Goal: Task Accomplishment & Management: Complete application form

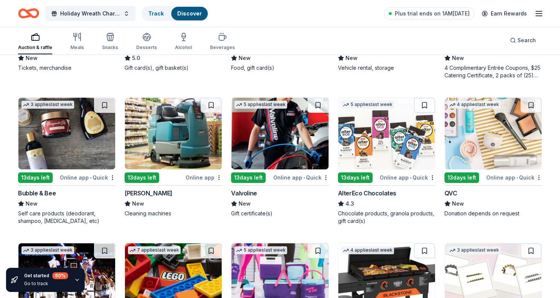
scroll to position [333, 0]
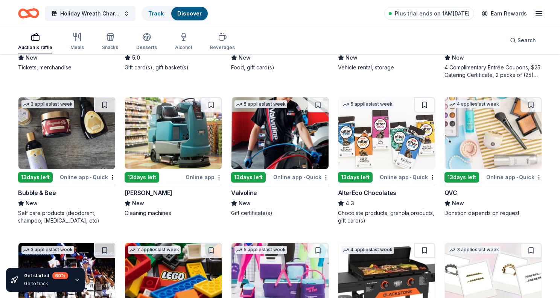
click at [255, 121] on img at bounding box center [280, 133] width 97 height 72
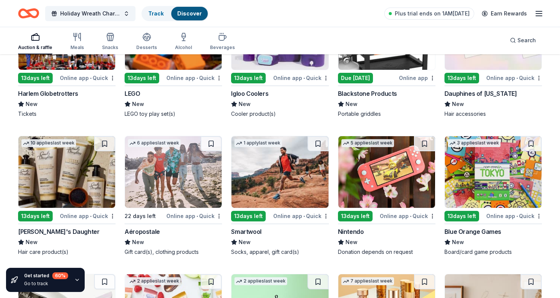
scroll to position [583, 0]
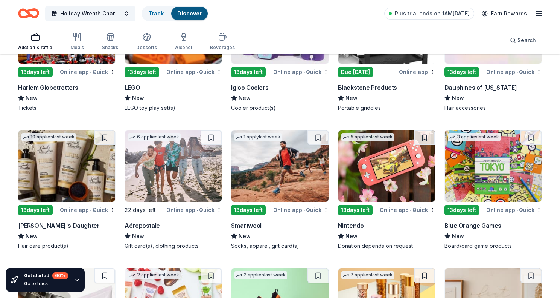
click at [281, 178] on img at bounding box center [280, 166] width 97 height 72
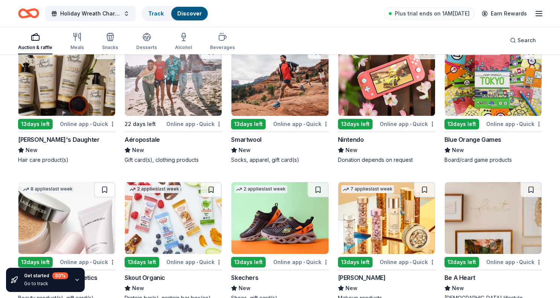
scroll to position [673, 0]
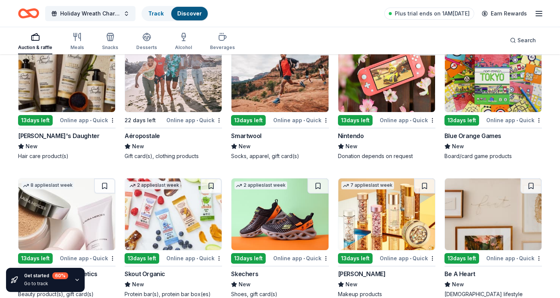
click at [278, 203] on img at bounding box center [280, 214] width 97 height 72
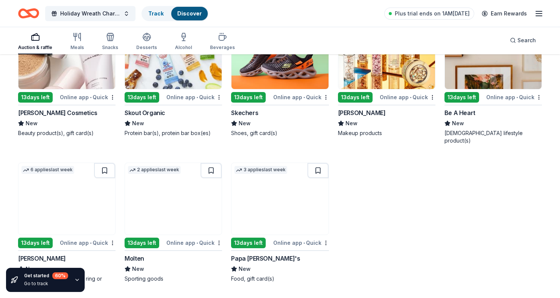
scroll to position [833, 0]
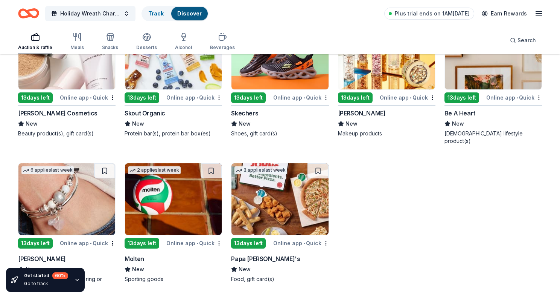
click at [176, 211] on img at bounding box center [173, 199] width 97 height 72
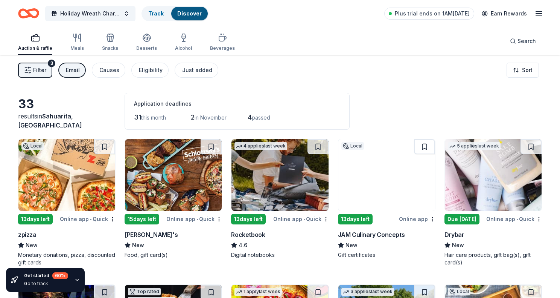
scroll to position [0, 0]
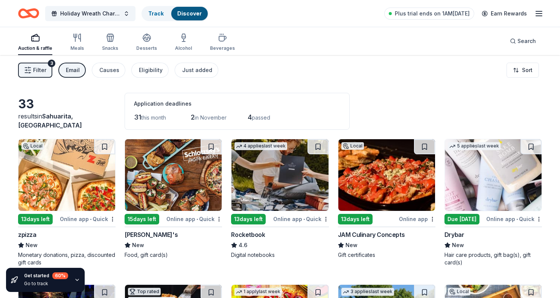
click at [71, 70] on div "Email" at bounding box center [73, 70] width 14 height 9
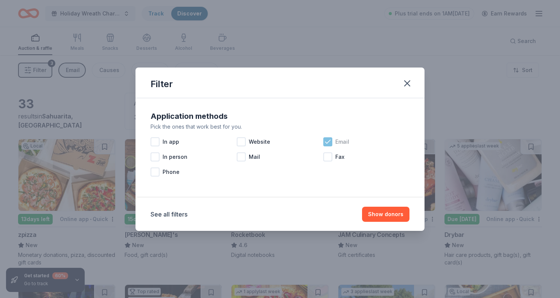
click at [326, 140] on icon at bounding box center [328, 142] width 8 height 8
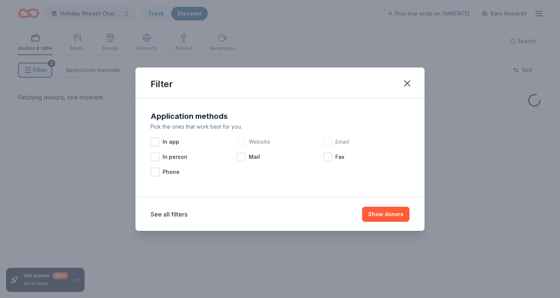
click at [243, 144] on div at bounding box center [241, 141] width 9 height 9
click at [158, 141] on div at bounding box center [155, 141] width 9 height 9
click at [390, 210] on button "Show donors" at bounding box center [385, 213] width 47 height 15
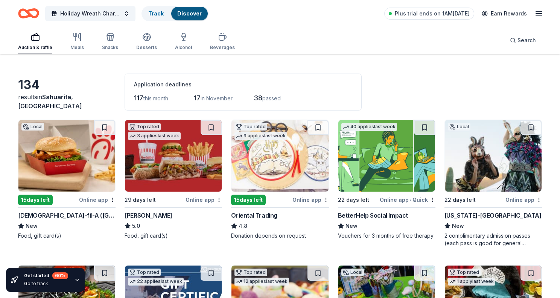
scroll to position [21, 0]
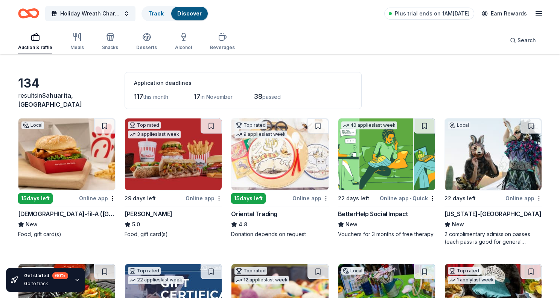
click at [371, 214] on div "BetterHelp Social Impact" at bounding box center [373, 213] width 70 height 9
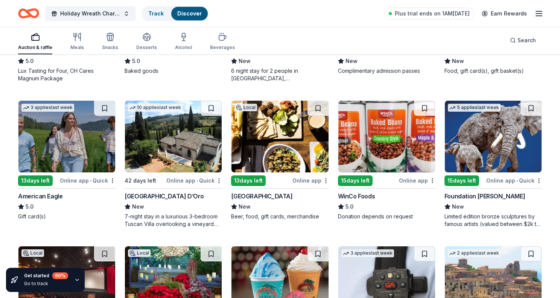
scroll to position [914, 0]
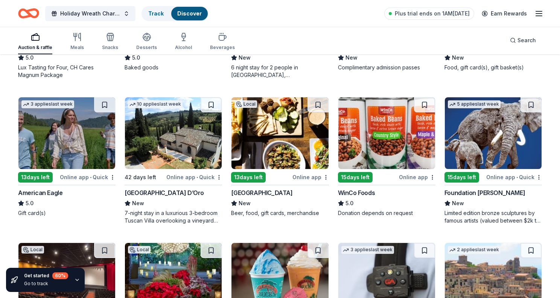
click at [62, 122] on img at bounding box center [66, 133] width 97 height 72
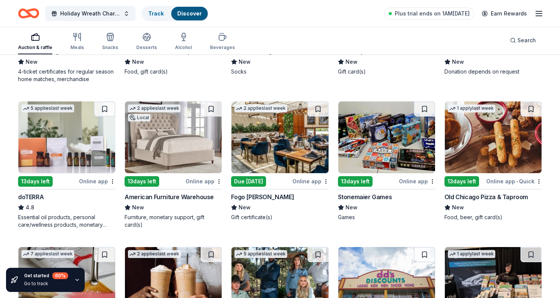
scroll to position [1913, 0]
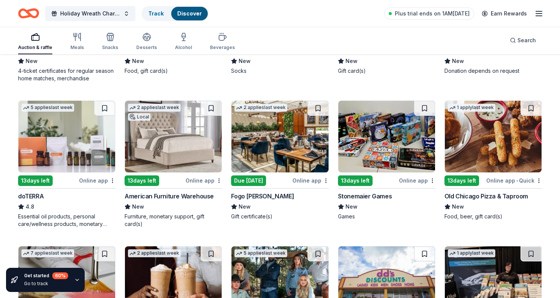
click at [192, 194] on div "American Furniture Warehouse" at bounding box center [169, 195] width 89 height 9
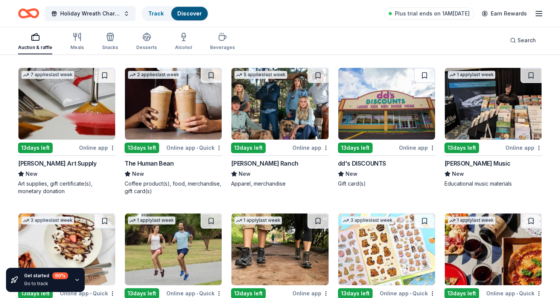
scroll to position [2094, 0]
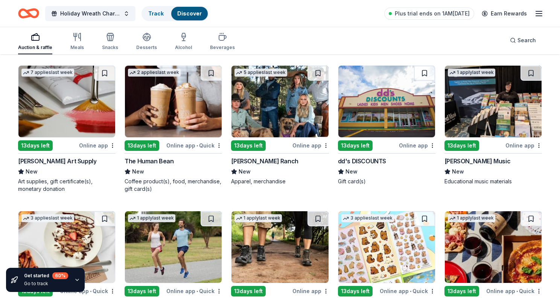
click at [164, 113] on img at bounding box center [173, 102] width 97 height 72
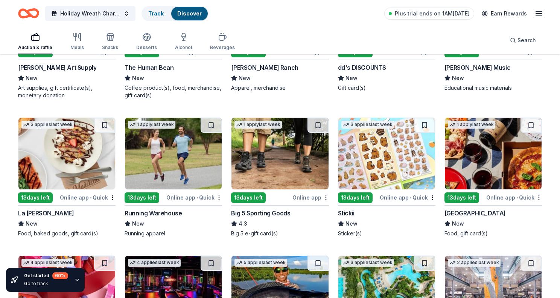
scroll to position [2187, 0]
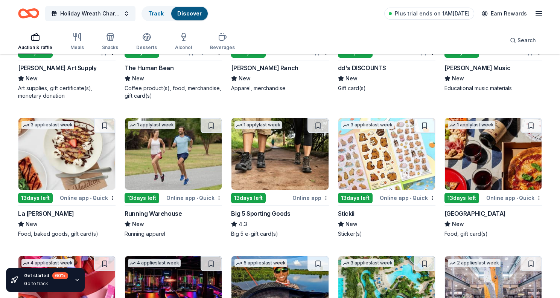
click at [61, 172] on img at bounding box center [66, 154] width 97 height 72
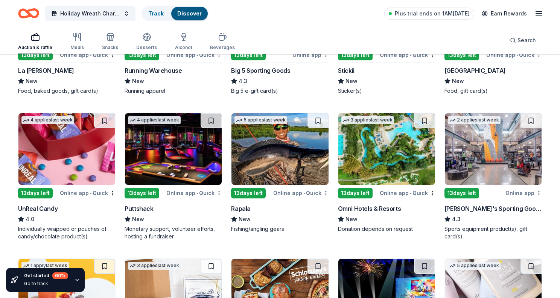
scroll to position [2330, 0]
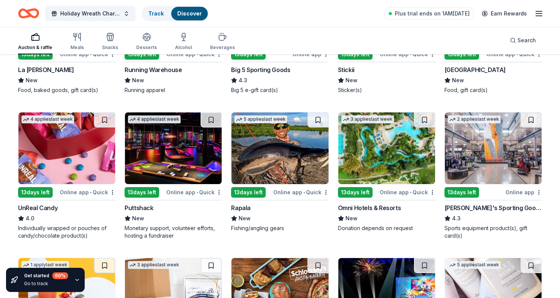
click at [144, 191] on div "13 days left" at bounding box center [142, 192] width 35 height 11
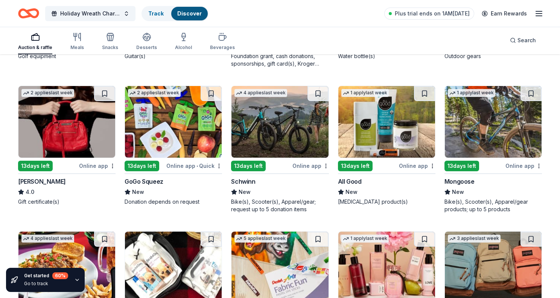
scroll to position [2937, 0]
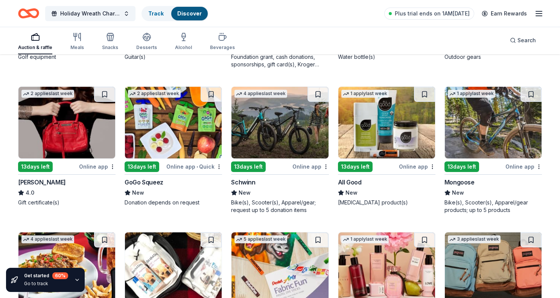
click at [485, 141] on img at bounding box center [493, 123] width 97 height 72
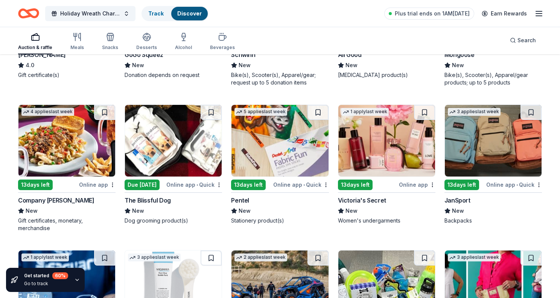
scroll to position [3065, 0]
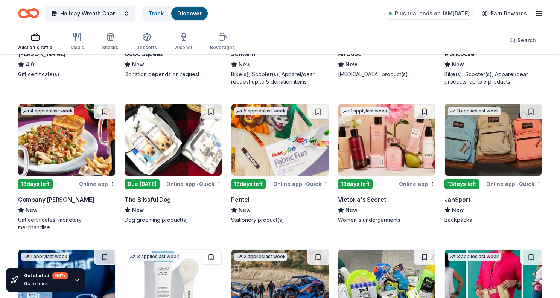
click at [408, 144] on img at bounding box center [387, 140] width 97 height 72
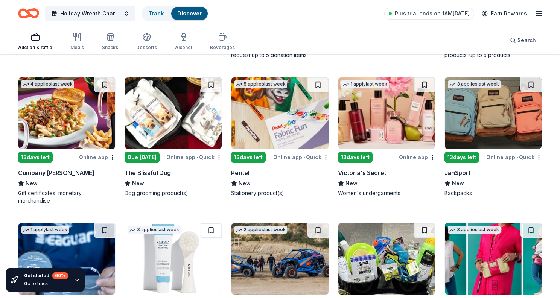
scroll to position [3093, 0]
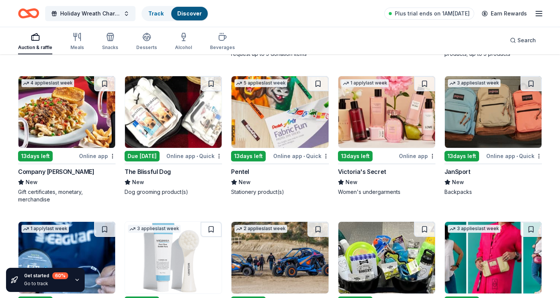
click at [504, 110] on img at bounding box center [493, 112] width 97 height 72
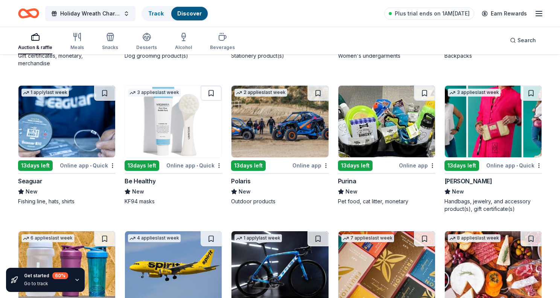
scroll to position [3235, 0]
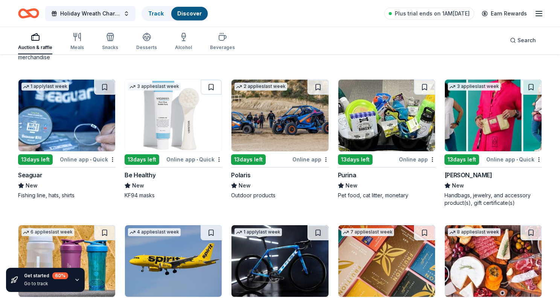
click at [284, 126] on img at bounding box center [280, 115] width 97 height 72
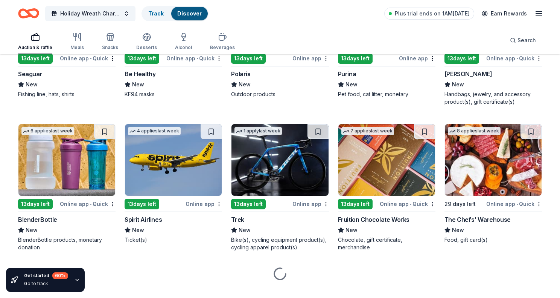
scroll to position [3341, 0]
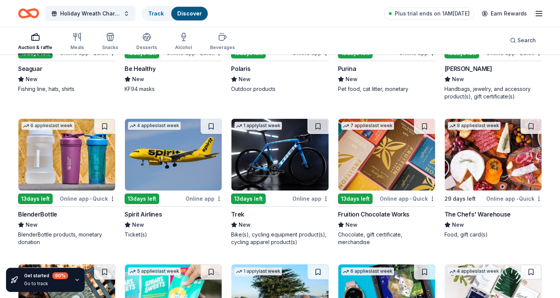
click at [69, 164] on img at bounding box center [66, 155] width 97 height 72
click at [151, 163] on img at bounding box center [173, 155] width 97 height 72
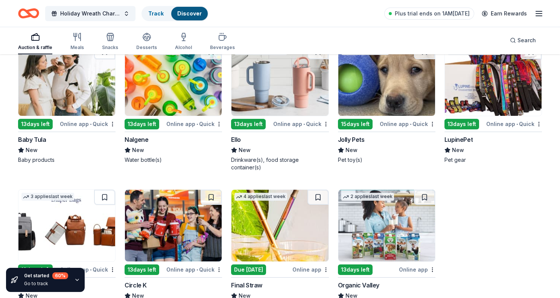
scroll to position [3706, 0]
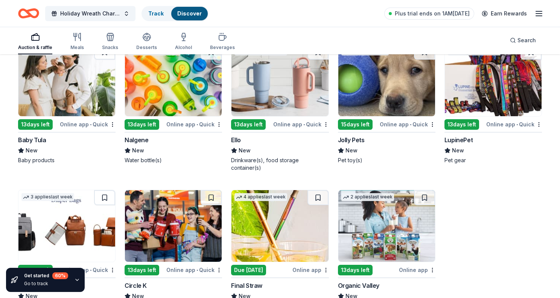
click at [295, 93] on img at bounding box center [280, 80] width 97 height 72
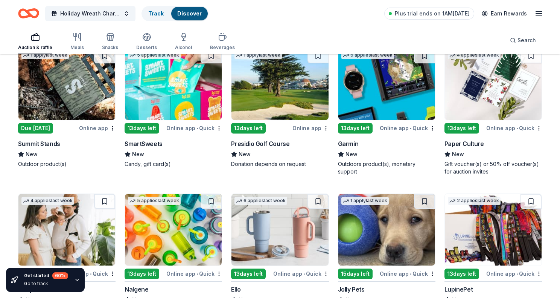
scroll to position [3554, 0]
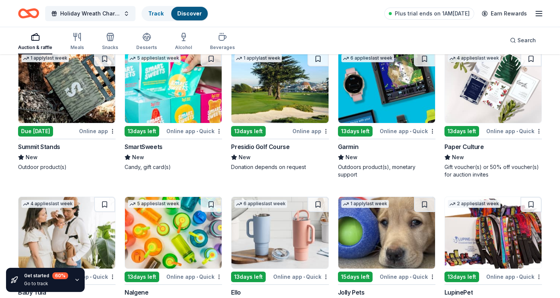
click at [191, 109] on img at bounding box center [173, 87] width 97 height 72
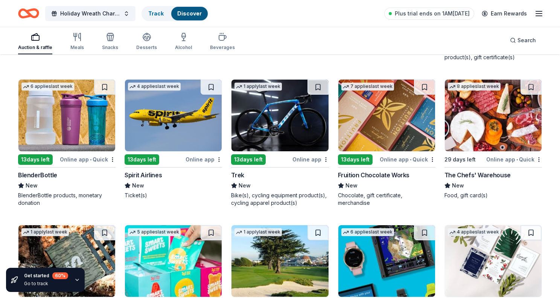
scroll to position [3379, 0]
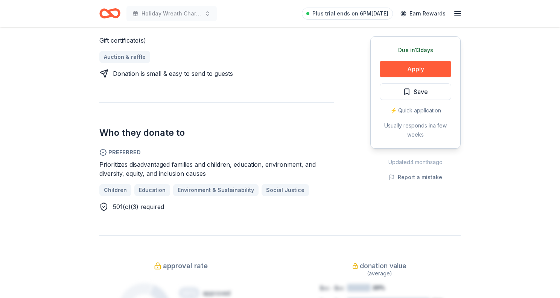
scroll to position [325, 0]
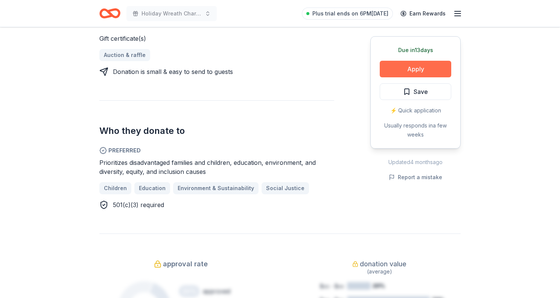
click at [413, 69] on button "Apply" at bounding box center [416, 69] width 72 height 17
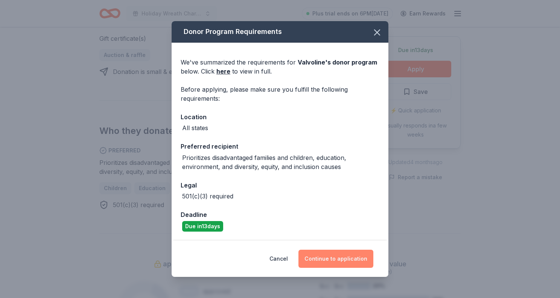
click at [348, 253] on button "Continue to application" at bounding box center [336, 258] width 75 height 18
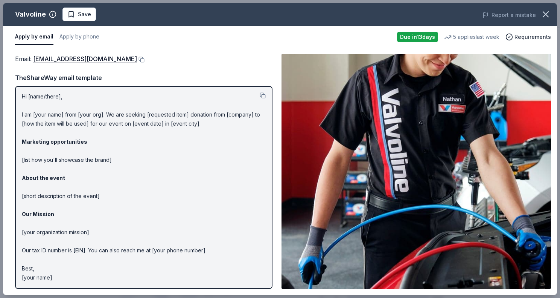
scroll to position [0, 0]
click at [137, 59] on button at bounding box center [141, 59] width 8 height 6
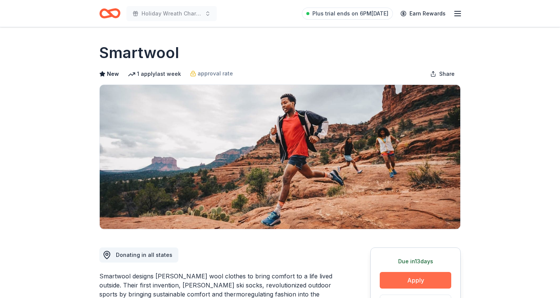
click at [399, 273] on button "Apply" at bounding box center [416, 280] width 72 height 17
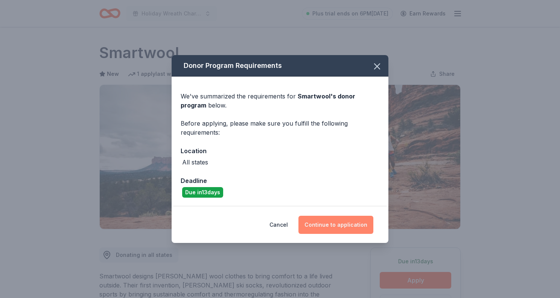
click at [342, 223] on button "Continue to application" at bounding box center [336, 224] width 75 height 18
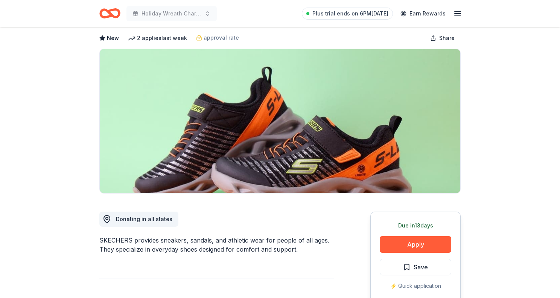
scroll to position [37, 0]
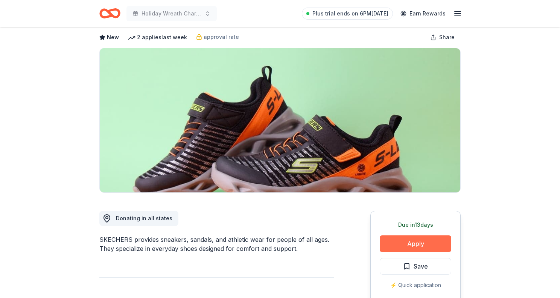
click at [403, 241] on button "Apply" at bounding box center [416, 243] width 72 height 17
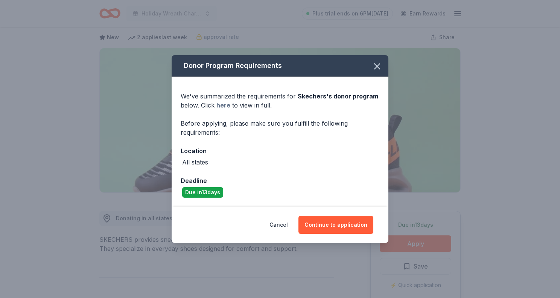
click at [224, 105] on link "here" at bounding box center [224, 105] width 14 height 9
click at [336, 223] on button "Continue to application" at bounding box center [336, 224] width 75 height 18
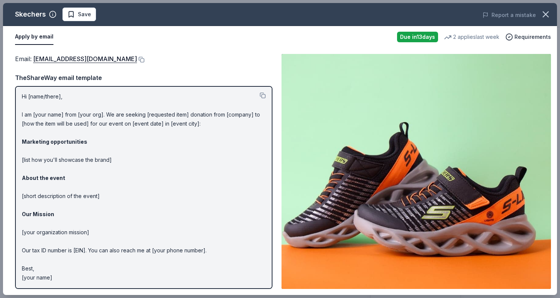
scroll to position [0, 0]
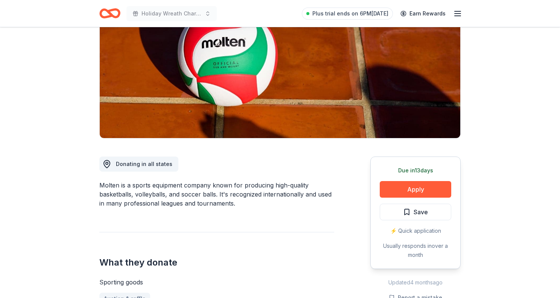
scroll to position [82, 0]
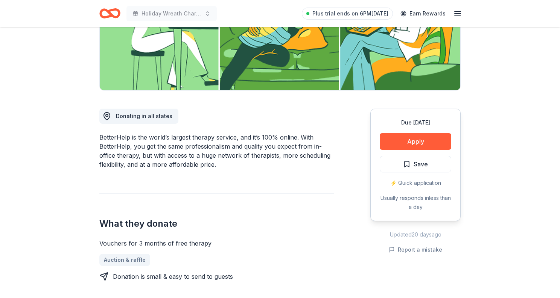
scroll to position [139, 0]
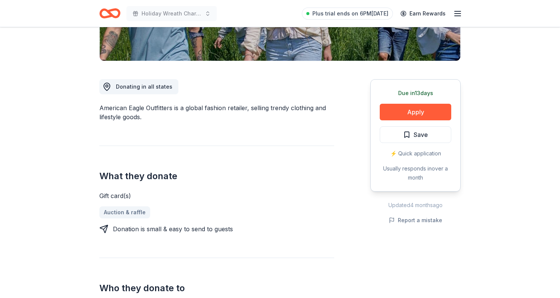
scroll to position [162, 0]
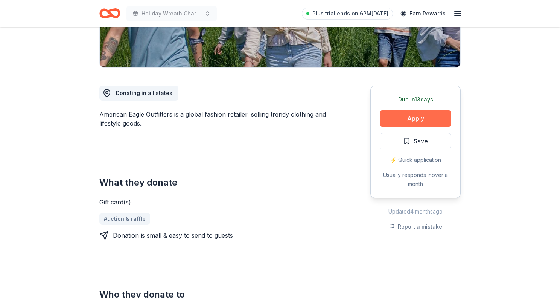
click at [427, 115] on button "Apply" at bounding box center [416, 118] width 72 height 17
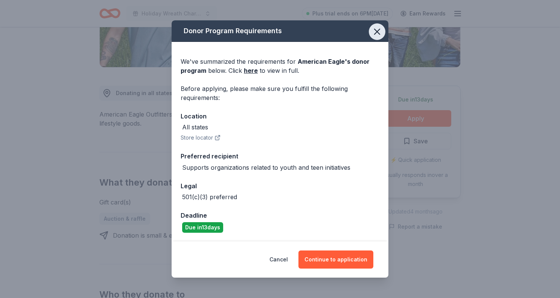
click at [379, 34] on icon "button" at bounding box center [377, 31] width 11 height 11
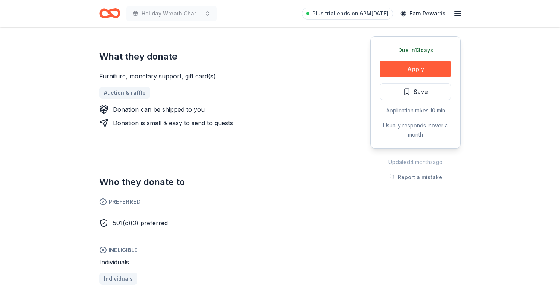
scroll to position [266, 0]
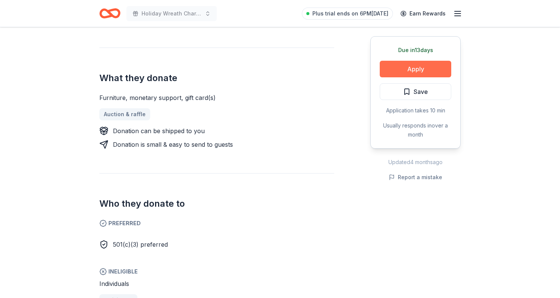
click at [411, 66] on button "Apply" at bounding box center [416, 69] width 72 height 17
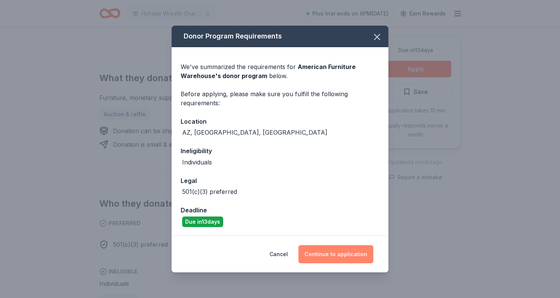
click at [332, 252] on button "Continue to application" at bounding box center [336, 254] width 75 height 18
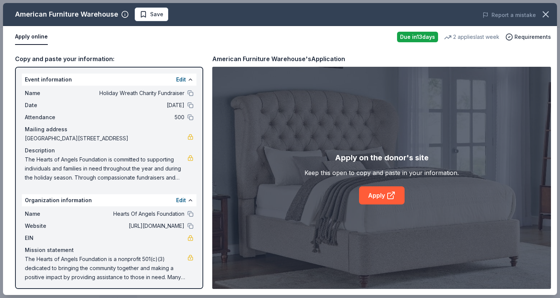
click at [375, 206] on div "Apply on the donor's site Keep this open to copy and paste in your information.…" at bounding box center [381, 178] width 339 height 222
click at [375, 198] on link "Apply" at bounding box center [382, 195] width 46 height 18
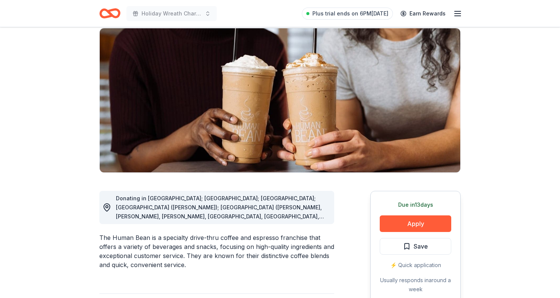
scroll to position [61, 0]
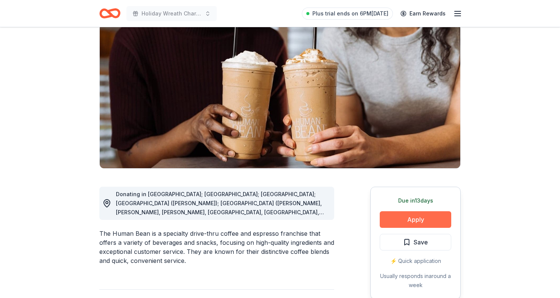
click at [400, 222] on button "Apply" at bounding box center [416, 219] width 72 height 17
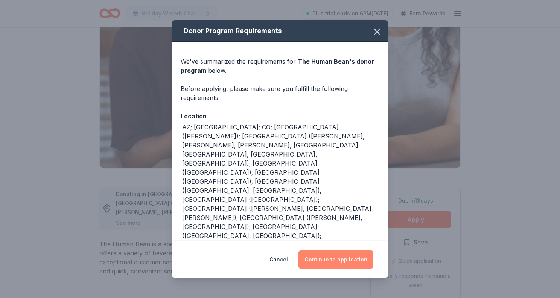
click at [343, 256] on button "Continue to application" at bounding box center [336, 259] width 75 height 18
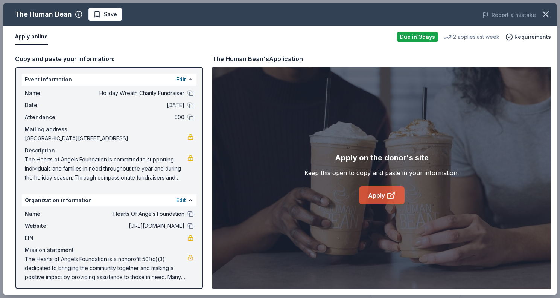
click at [381, 196] on link "Apply" at bounding box center [382, 195] width 46 height 18
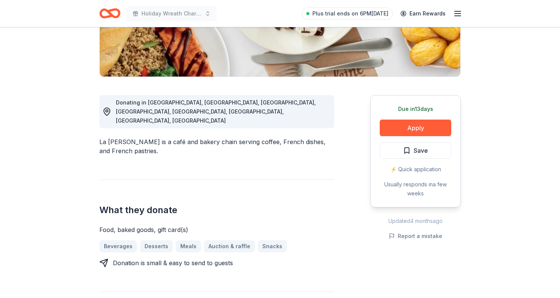
scroll to position [159, 0]
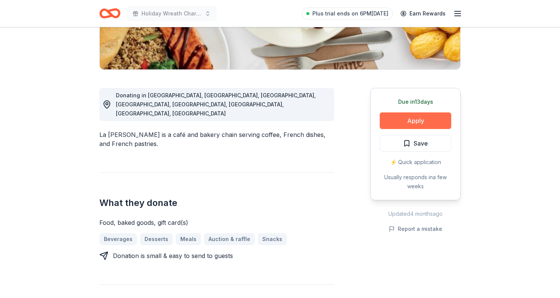
click at [439, 118] on button "Apply" at bounding box center [416, 120] width 72 height 17
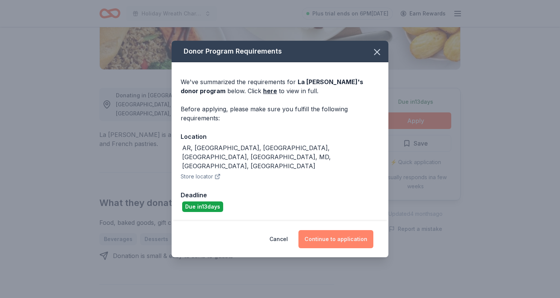
click at [345, 230] on button "Continue to application" at bounding box center [336, 239] width 75 height 18
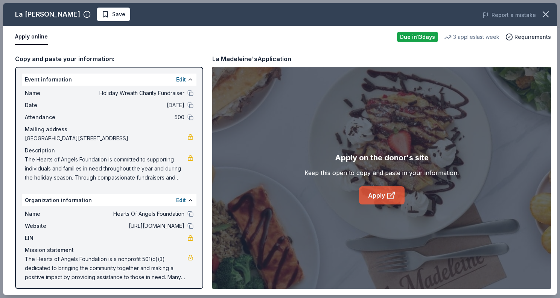
click at [384, 195] on link "Apply" at bounding box center [382, 195] width 46 height 18
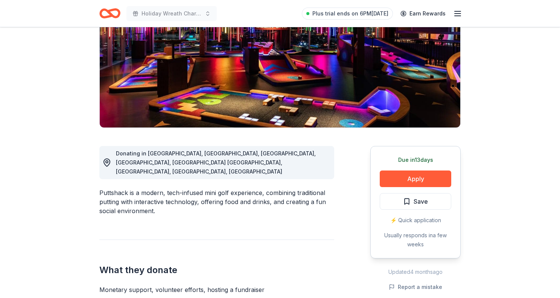
scroll to position [153, 0]
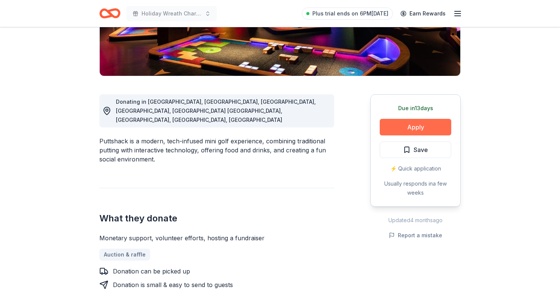
click at [403, 126] on button "Apply" at bounding box center [416, 127] width 72 height 17
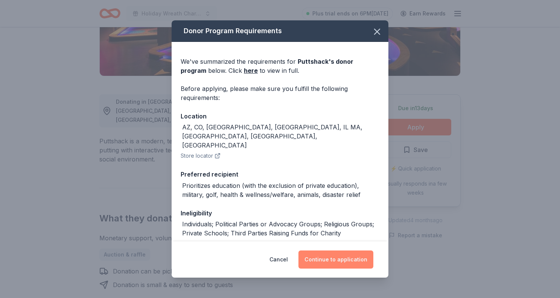
click at [323, 260] on button "Continue to application" at bounding box center [336, 259] width 75 height 18
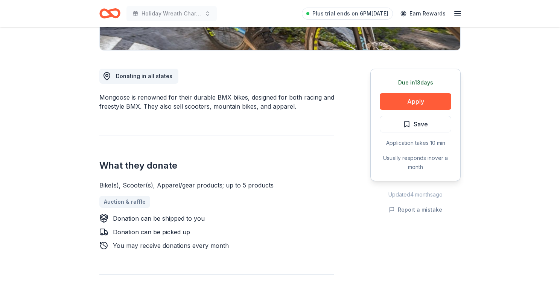
scroll to position [168, 0]
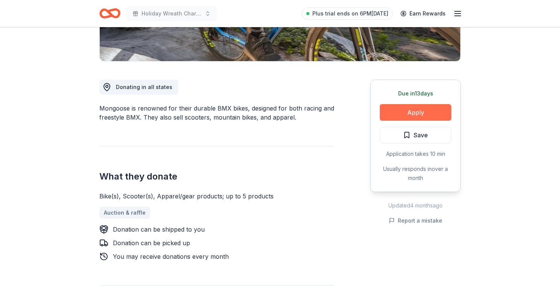
click at [414, 111] on button "Apply" at bounding box center [416, 112] width 72 height 17
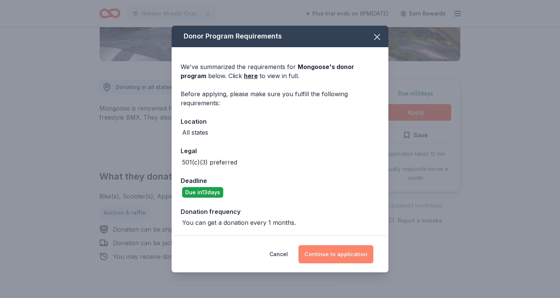
click at [337, 255] on button "Continue to application" at bounding box center [336, 254] width 75 height 18
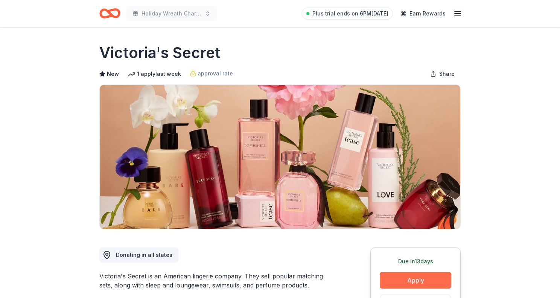
click at [406, 282] on button "Apply" at bounding box center [416, 280] width 72 height 17
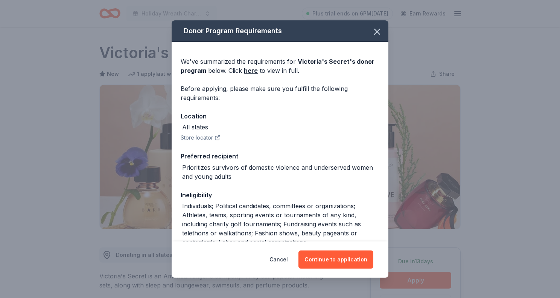
scroll to position [12, 0]
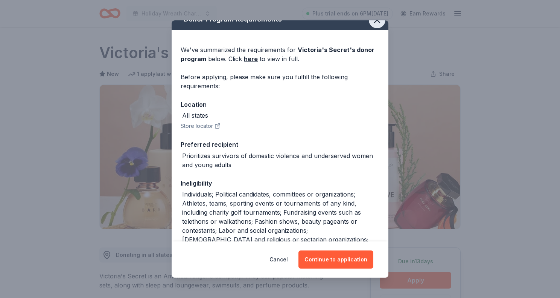
click at [379, 25] on icon "button" at bounding box center [377, 20] width 11 height 11
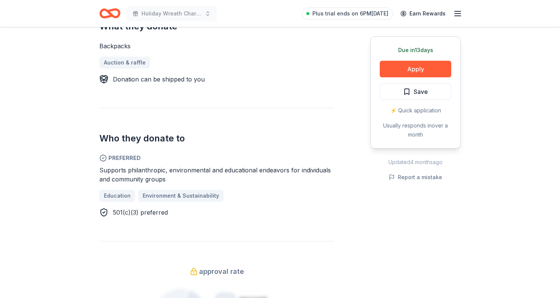
scroll to position [319, 0]
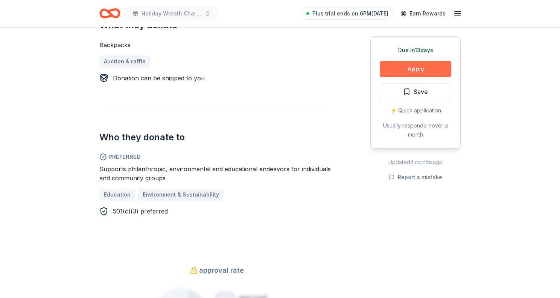
click at [430, 66] on button "Apply" at bounding box center [416, 69] width 72 height 17
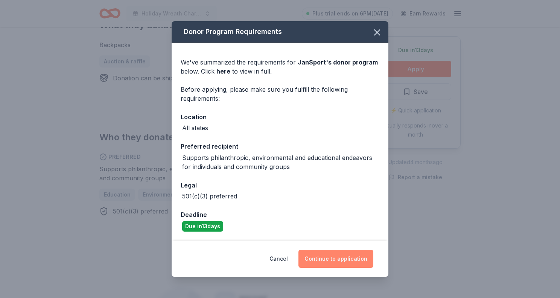
click at [350, 256] on button "Continue to application" at bounding box center [336, 258] width 75 height 18
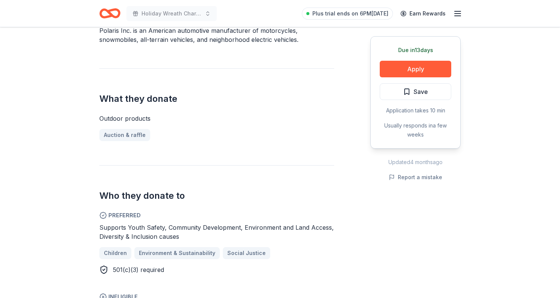
scroll to position [245, 0]
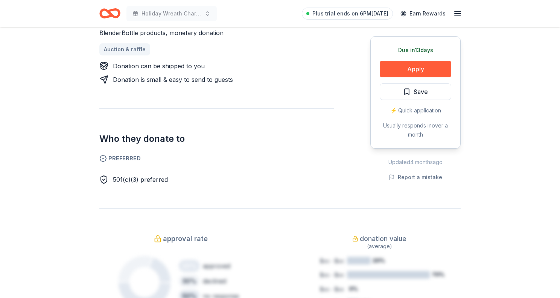
scroll to position [340, 0]
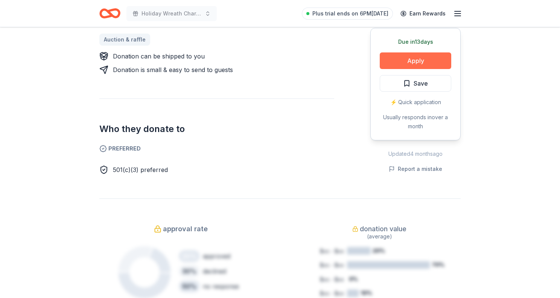
click at [424, 62] on button "Apply" at bounding box center [416, 60] width 72 height 17
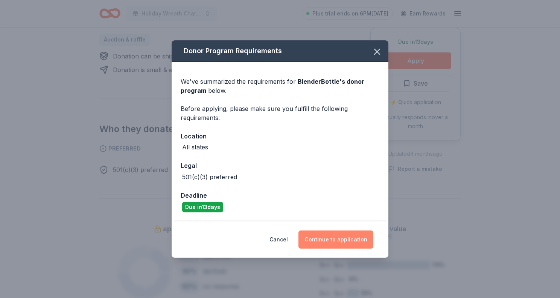
click at [335, 240] on button "Continue to application" at bounding box center [336, 239] width 75 height 18
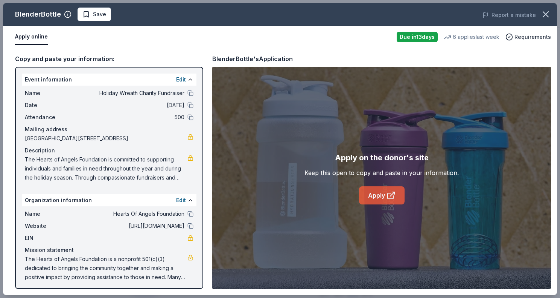
click at [372, 199] on link "Apply" at bounding box center [382, 195] width 46 height 18
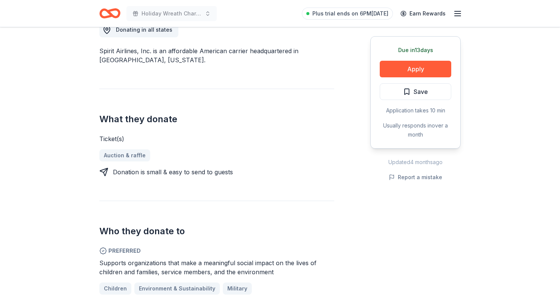
scroll to position [226, 0]
click at [418, 65] on button "Apply" at bounding box center [416, 69] width 72 height 17
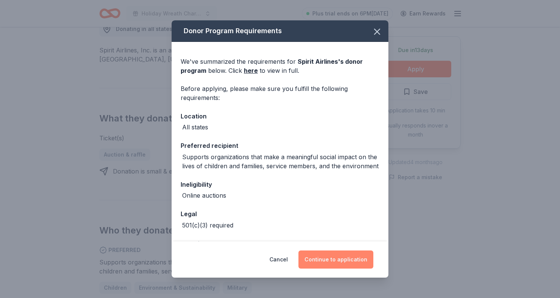
click at [338, 261] on button "Continue to application" at bounding box center [336, 259] width 75 height 18
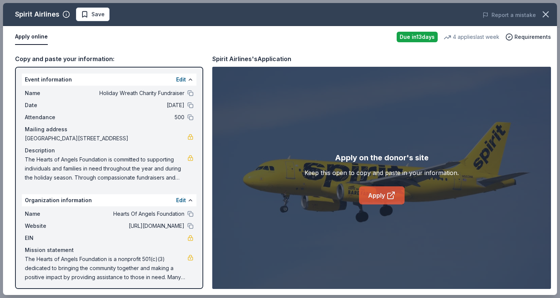
click at [385, 189] on link "Apply" at bounding box center [382, 195] width 46 height 18
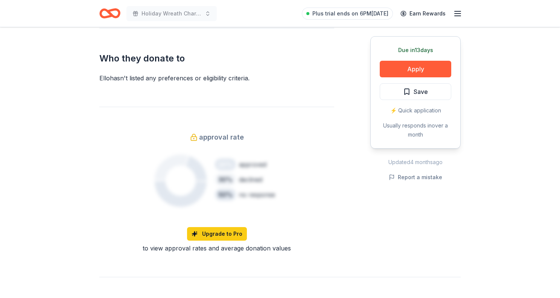
scroll to position [395, 0]
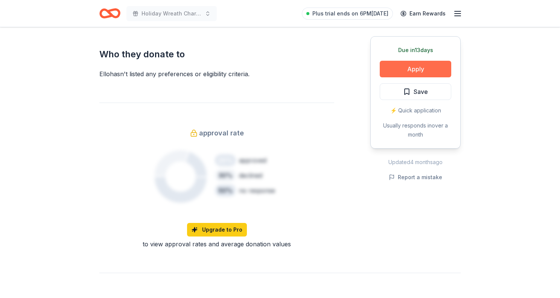
click at [446, 67] on button "Apply" at bounding box center [416, 69] width 72 height 17
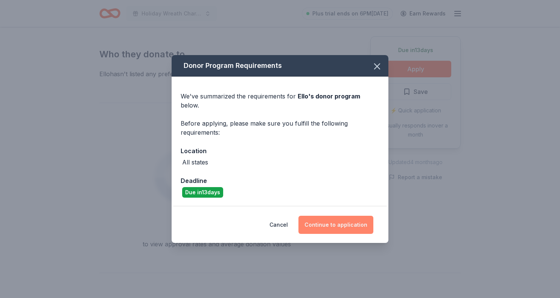
click at [340, 215] on button "Continue to application" at bounding box center [336, 224] width 75 height 18
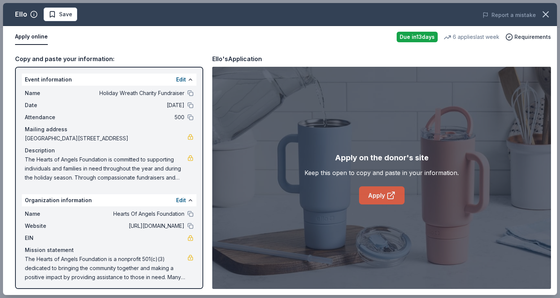
click at [368, 195] on link "Apply" at bounding box center [382, 195] width 46 height 18
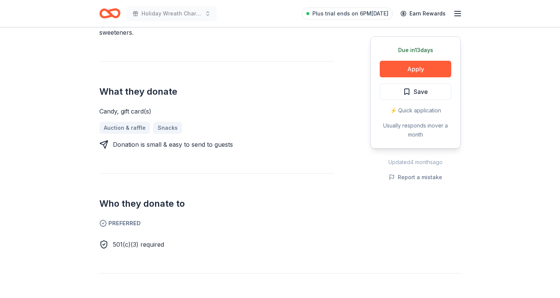
scroll to position [262, 0]
click at [439, 72] on button "Apply" at bounding box center [416, 69] width 72 height 17
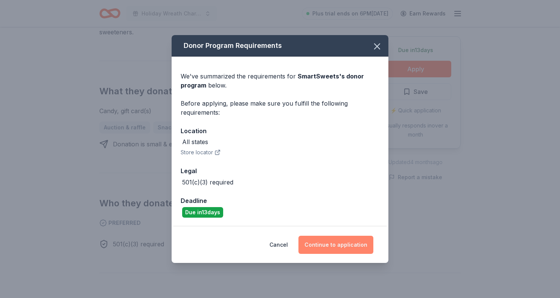
click at [354, 236] on button "Continue to application" at bounding box center [336, 244] width 75 height 18
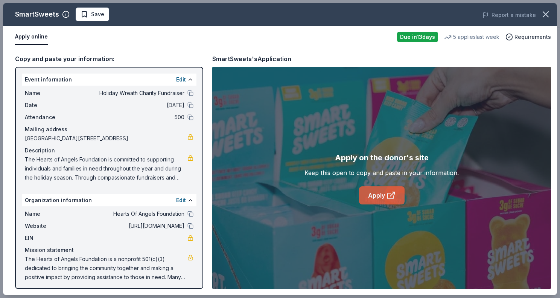
click at [389, 191] on icon at bounding box center [391, 195] width 9 height 9
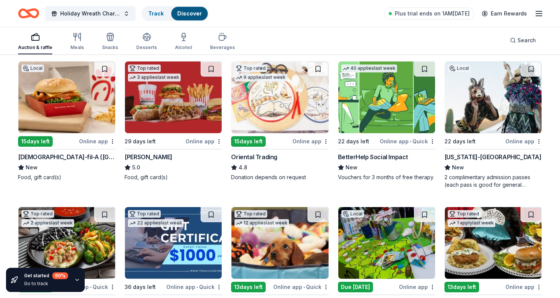
scroll to position [67, 0]
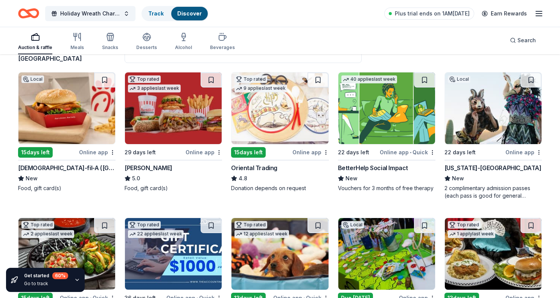
click at [71, 114] on img at bounding box center [66, 108] width 97 height 72
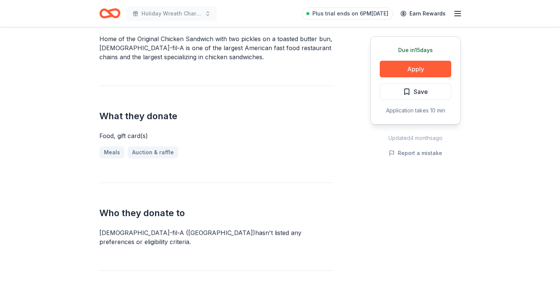
scroll to position [259, 0]
click at [413, 69] on button "Apply" at bounding box center [416, 69] width 72 height 17
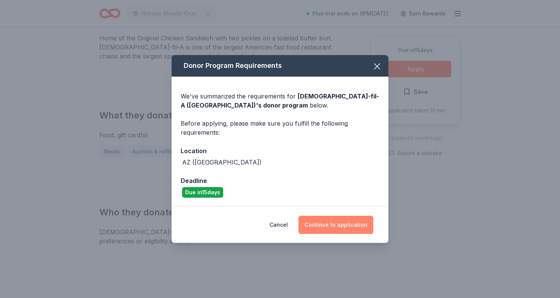
click at [336, 221] on button "Continue to application" at bounding box center [336, 224] width 75 height 18
